Goal: Entertainment & Leisure: Consume media (video, audio)

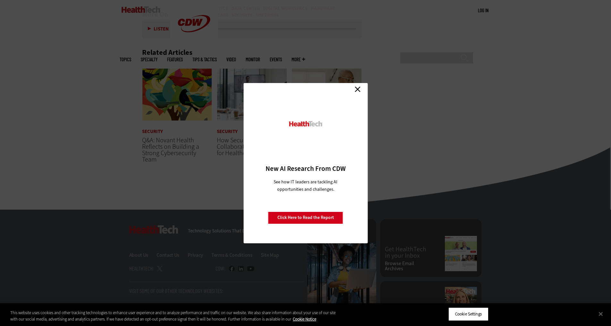
scroll to position [1679, 0]
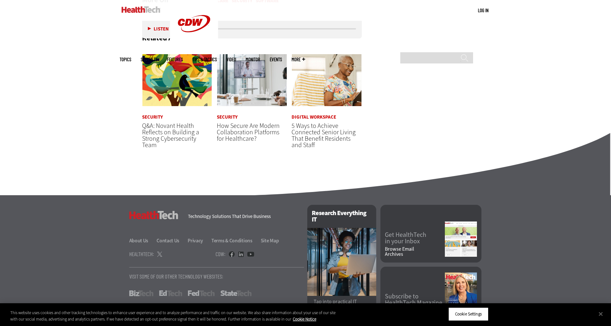
click at [236, 57] on link "Video" at bounding box center [231, 59] width 10 height 5
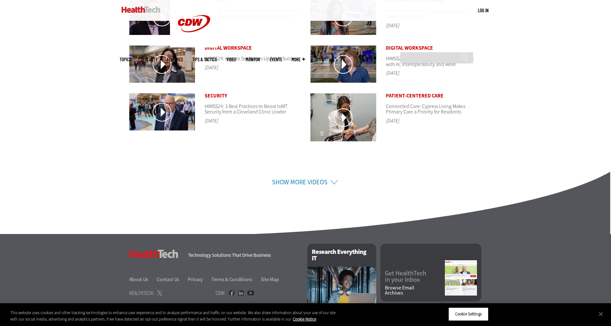
scroll to position [32, 0]
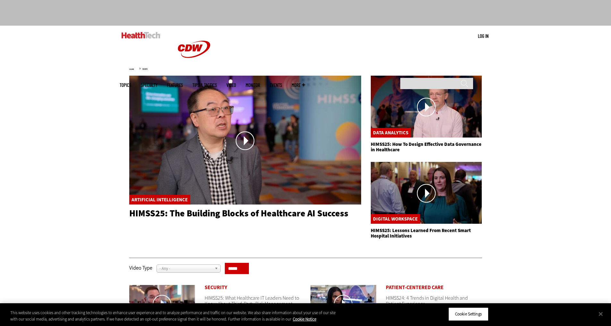
click at [428, 107] on link at bounding box center [425, 107] width 111 height 63
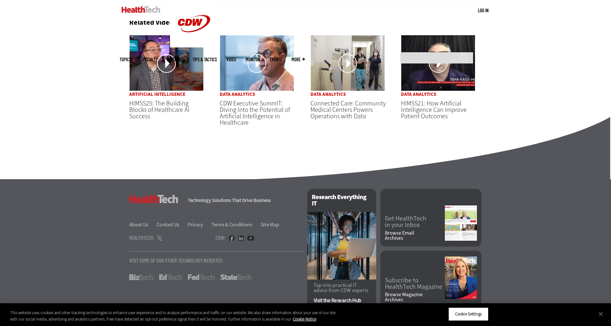
scroll to position [542, 0]
